Goal: Transaction & Acquisition: Purchase product/service

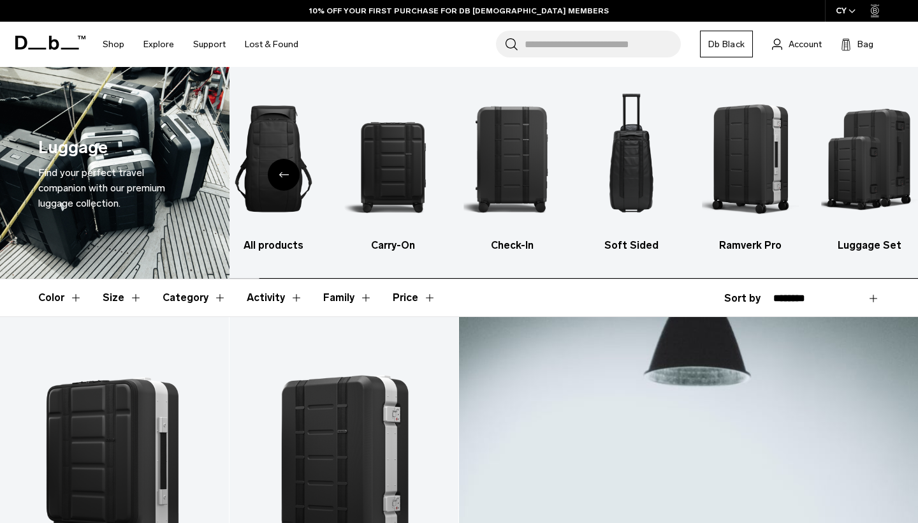
click at [861, 168] on body "Skip to content BUY NOW, PAY LATER WITH KLARNA 10% OFF YOUR FIRST PURCHASE FOR …" at bounding box center [459, 261] width 918 height 523
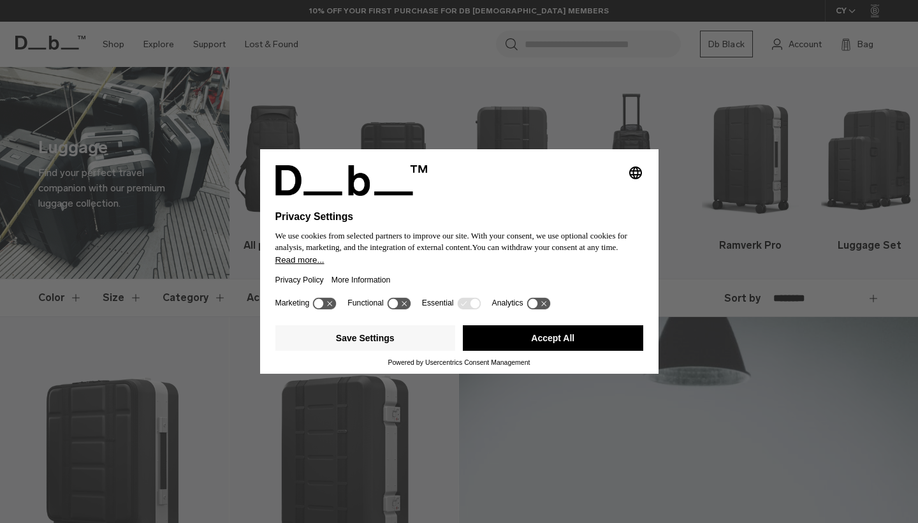
click at [590, 338] on button "Accept All" at bounding box center [553, 337] width 180 height 25
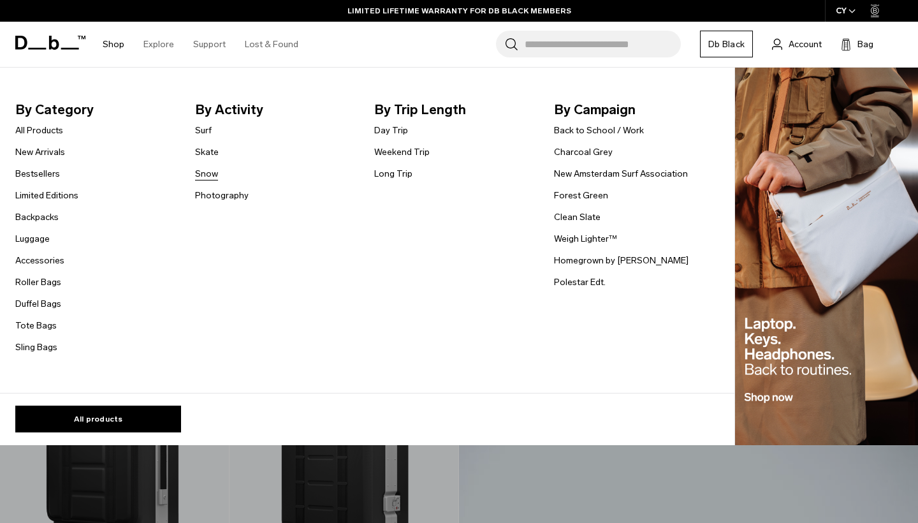
click at [210, 176] on link "Snow" at bounding box center [206, 173] width 23 height 13
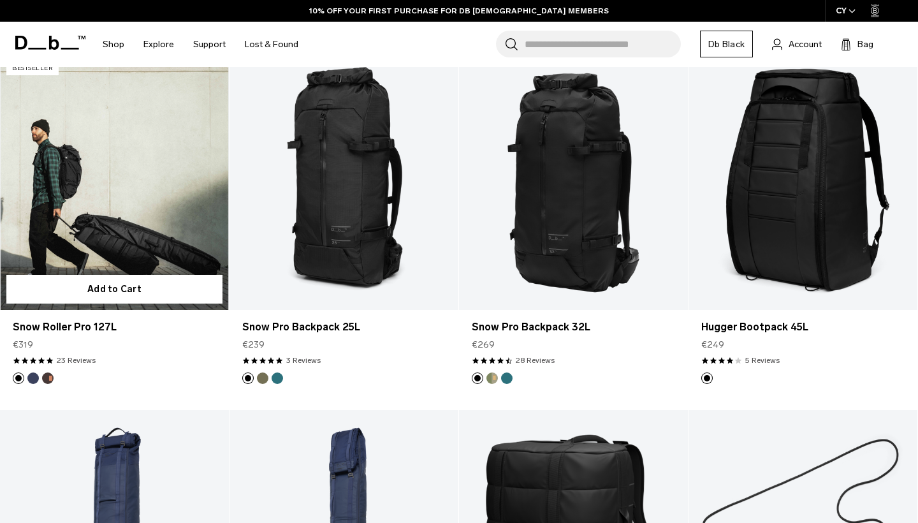
scroll to position [263, 0]
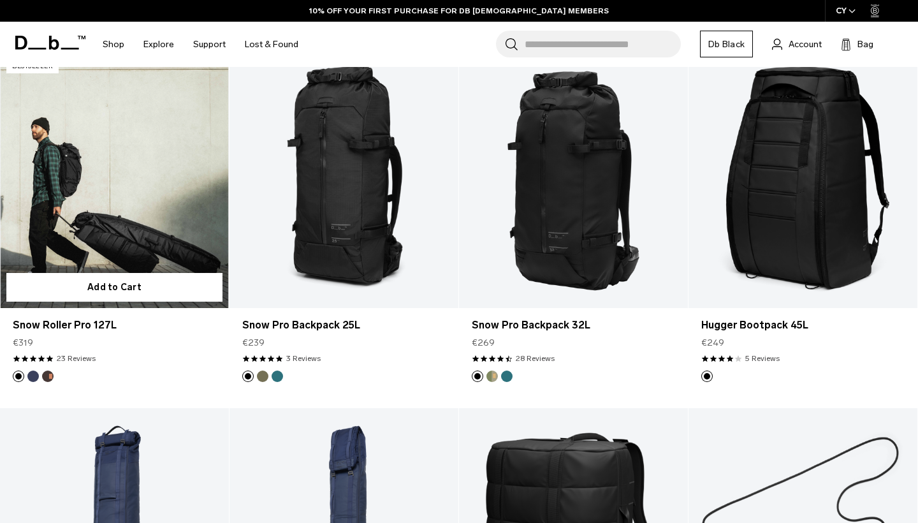
click at [112, 198] on link "Snow Roller Pro 127L" at bounding box center [114, 181] width 229 height 254
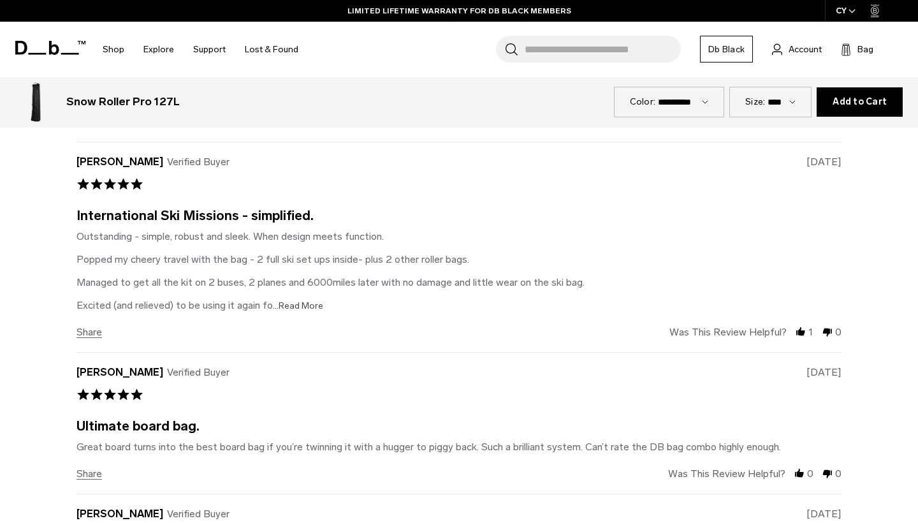
scroll to position [3766, 0]
click at [299, 303] on span "...Read More" at bounding box center [298, 305] width 50 height 11
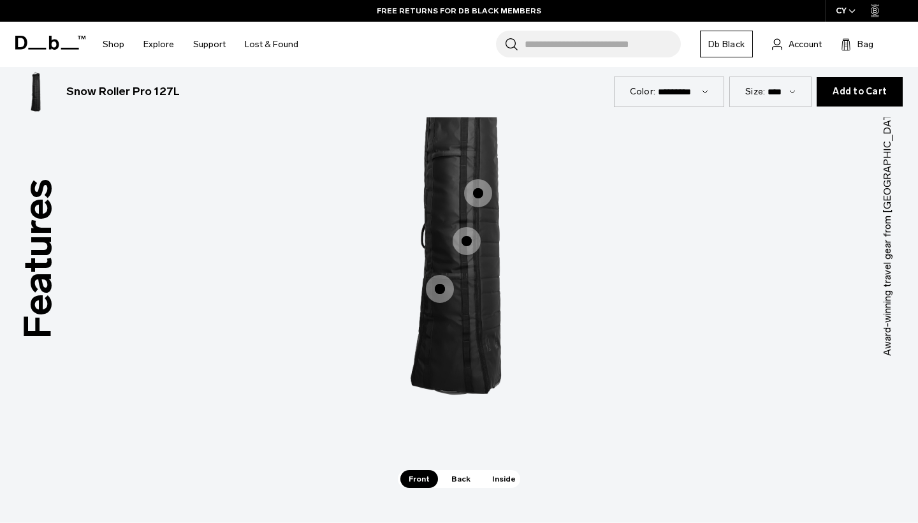
scroll to position [2112, 0]
click at [504, 480] on span "Inside" at bounding box center [504, 478] width 40 height 18
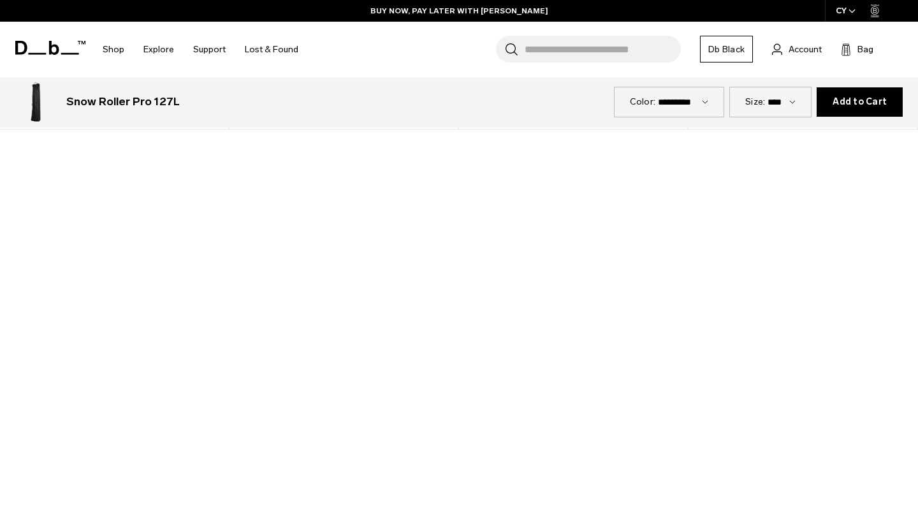
scroll to position [984, 0]
click at [478, 345] on div at bounding box center [459, 340] width 918 height 516
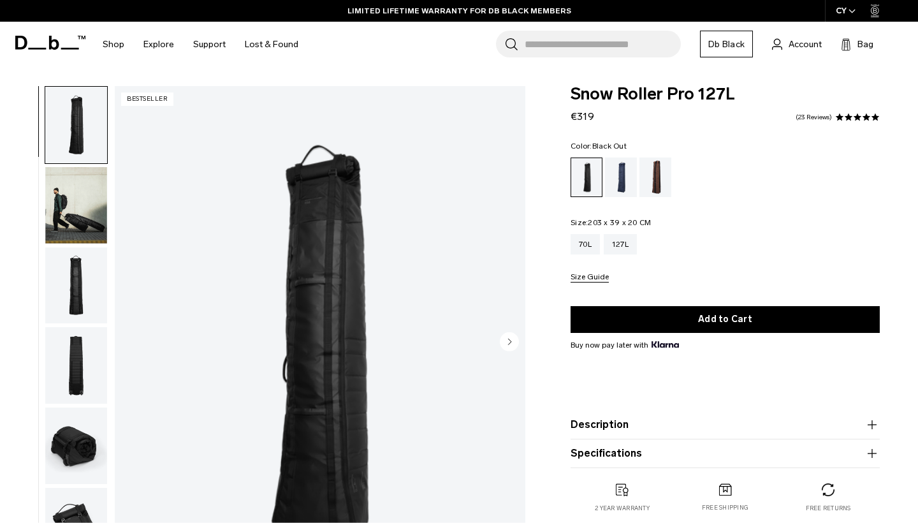
scroll to position [0, 0]
click at [579, 243] on div "70L" at bounding box center [584, 244] width 29 height 20
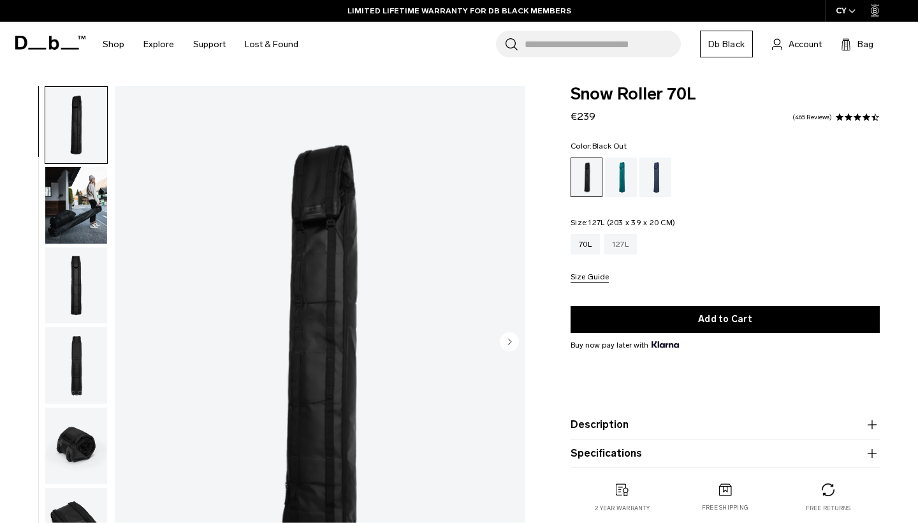
click at [628, 247] on div "127L" at bounding box center [620, 244] width 33 height 20
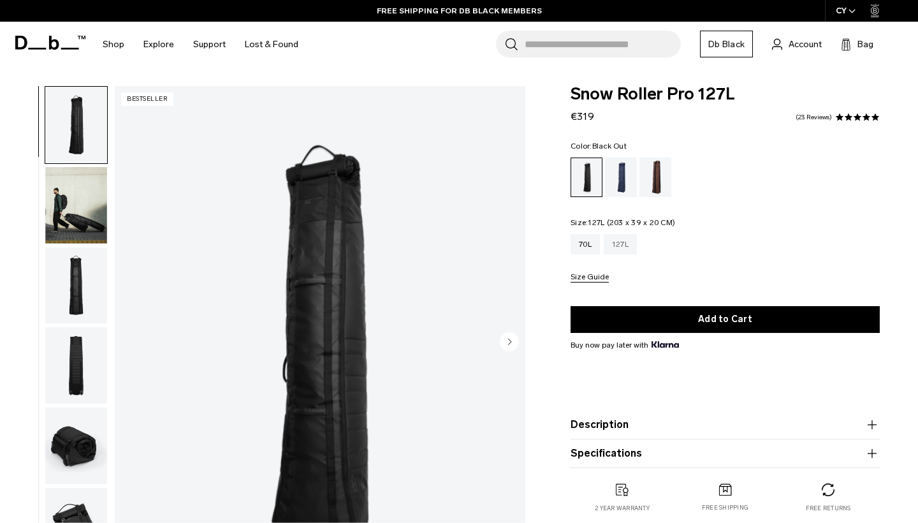
click at [628, 244] on div "127L" at bounding box center [620, 244] width 33 height 20
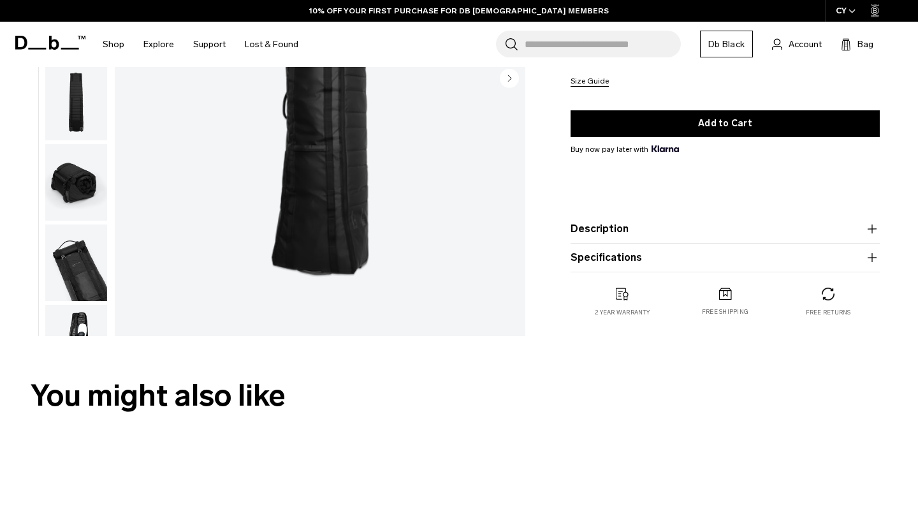
scroll to position [287, 0]
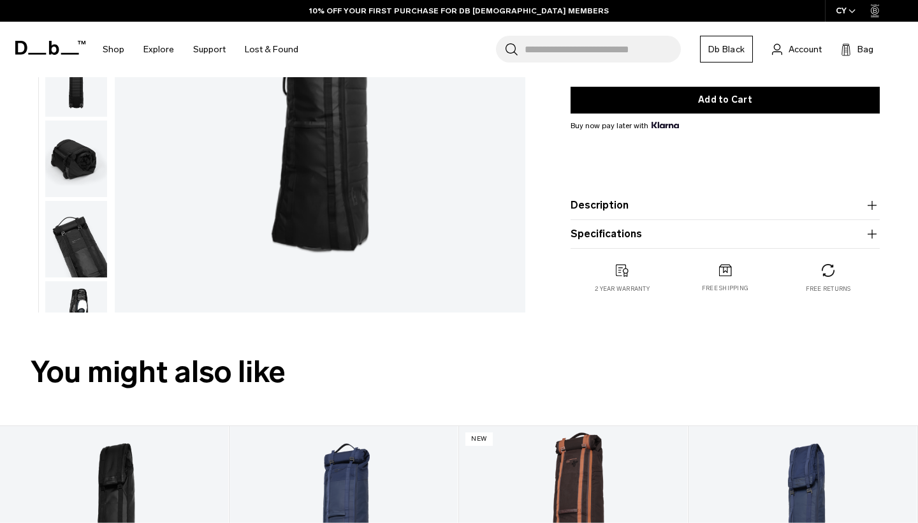
click at [795, 208] on button "Description" at bounding box center [724, 205] width 309 height 15
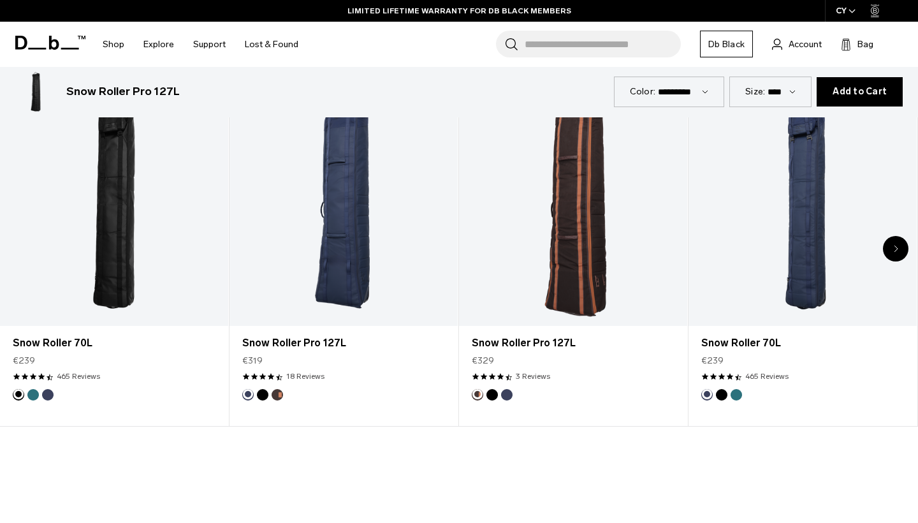
scroll to position [712, 0]
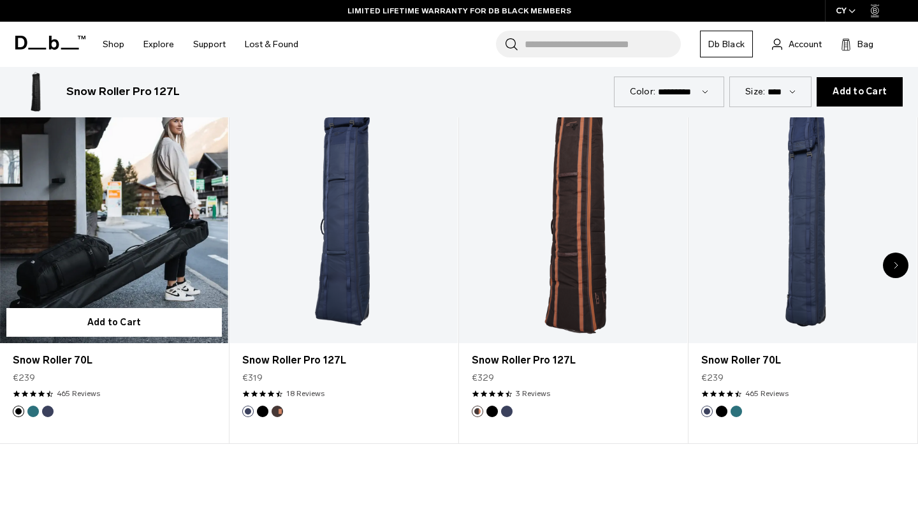
click at [115, 240] on link "Snow Roller 70L" at bounding box center [114, 216] width 228 height 254
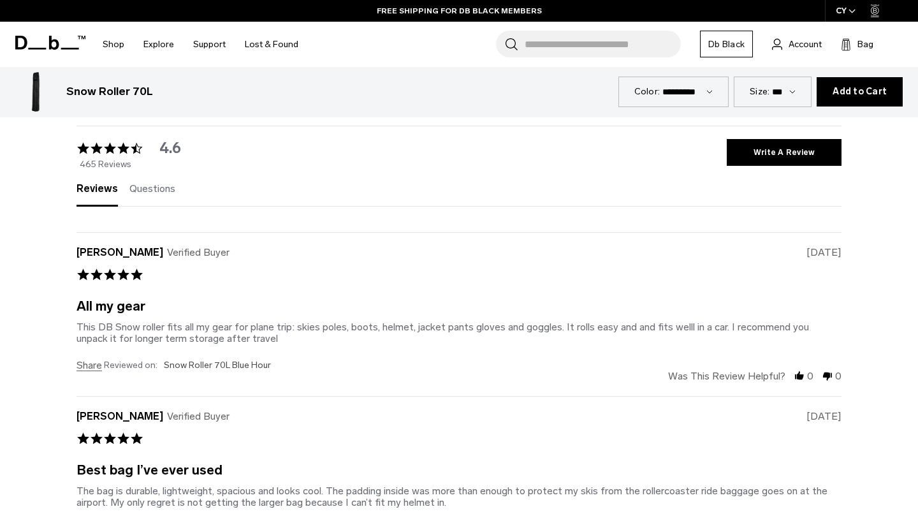
scroll to position [3028, 0]
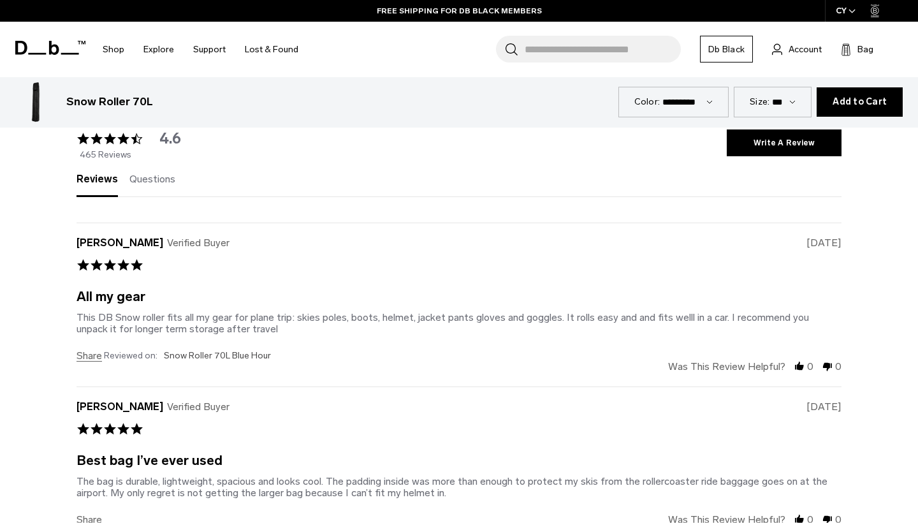
click at [141, 170] on div "Reviews (465) Questions (0) write a review ask a question" at bounding box center [458, 179] width 765 height 36
click at [141, 178] on span "Questions" at bounding box center [152, 179] width 46 height 12
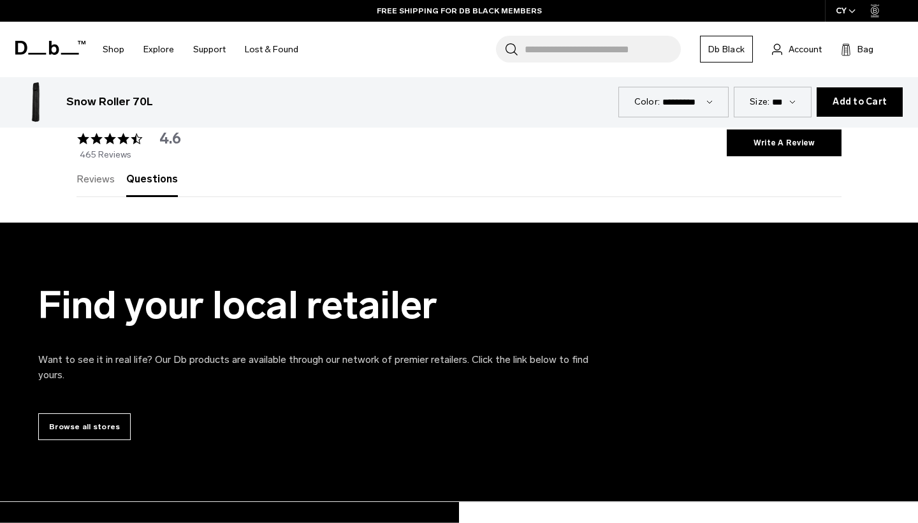
click at [102, 178] on span "Reviews" at bounding box center [95, 179] width 38 height 12
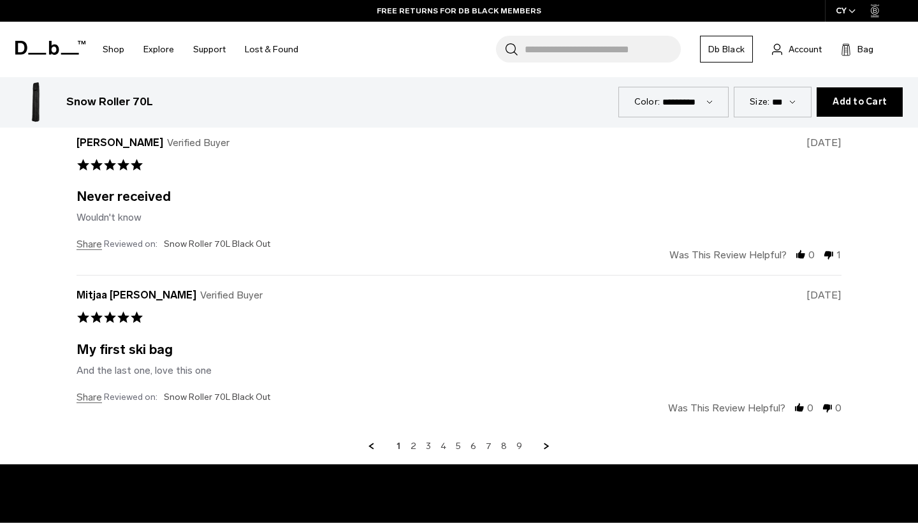
scroll to position [3600, 0]
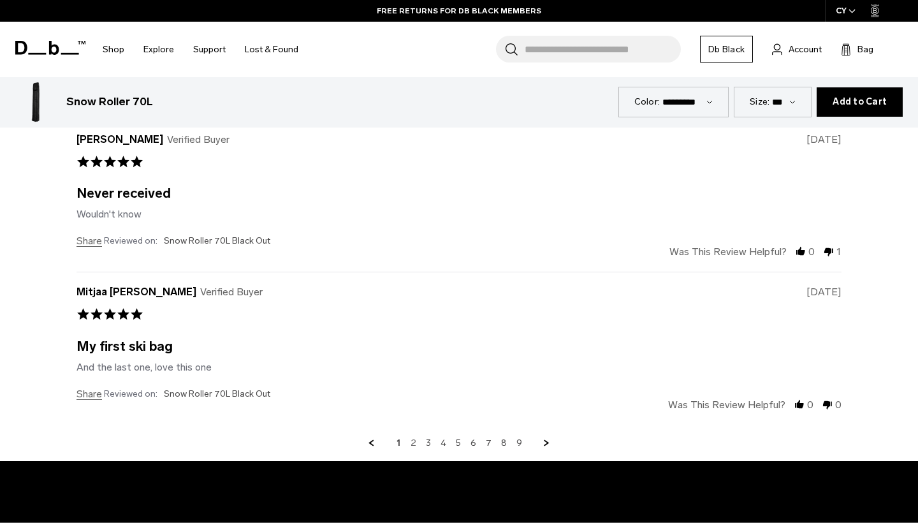
click at [413, 443] on link "2" at bounding box center [413, 442] width 6 height 11
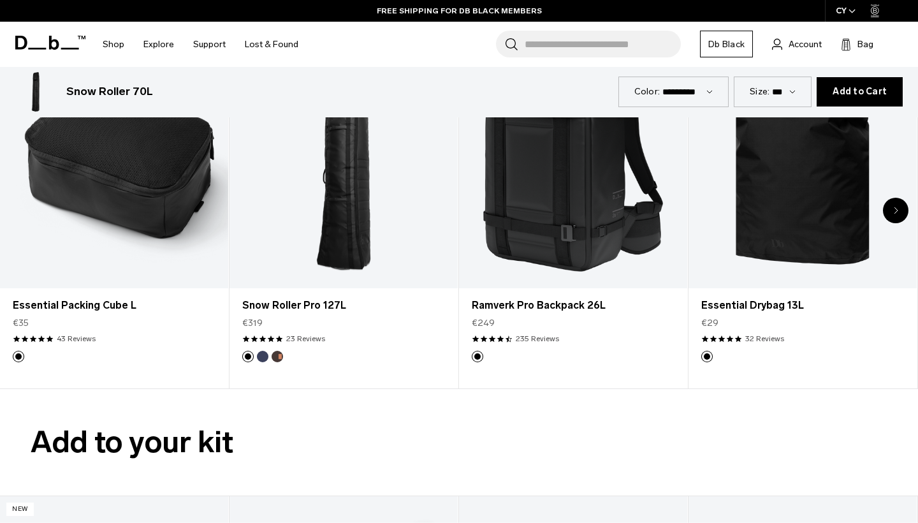
scroll to position [1843, 0]
